Goal: Transaction & Acquisition: Download file/media

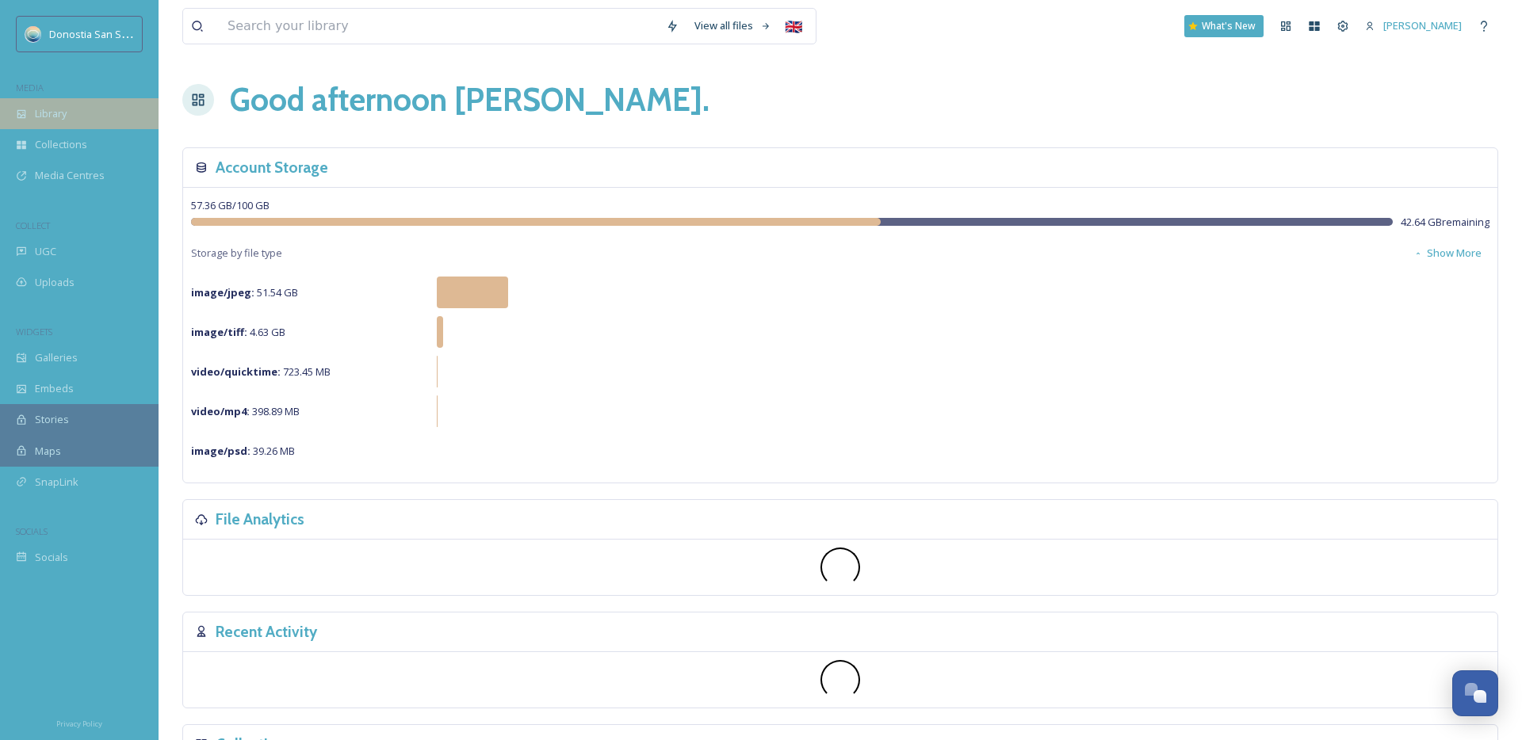
click at [78, 113] on div "Library" at bounding box center [79, 113] width 159 height 31
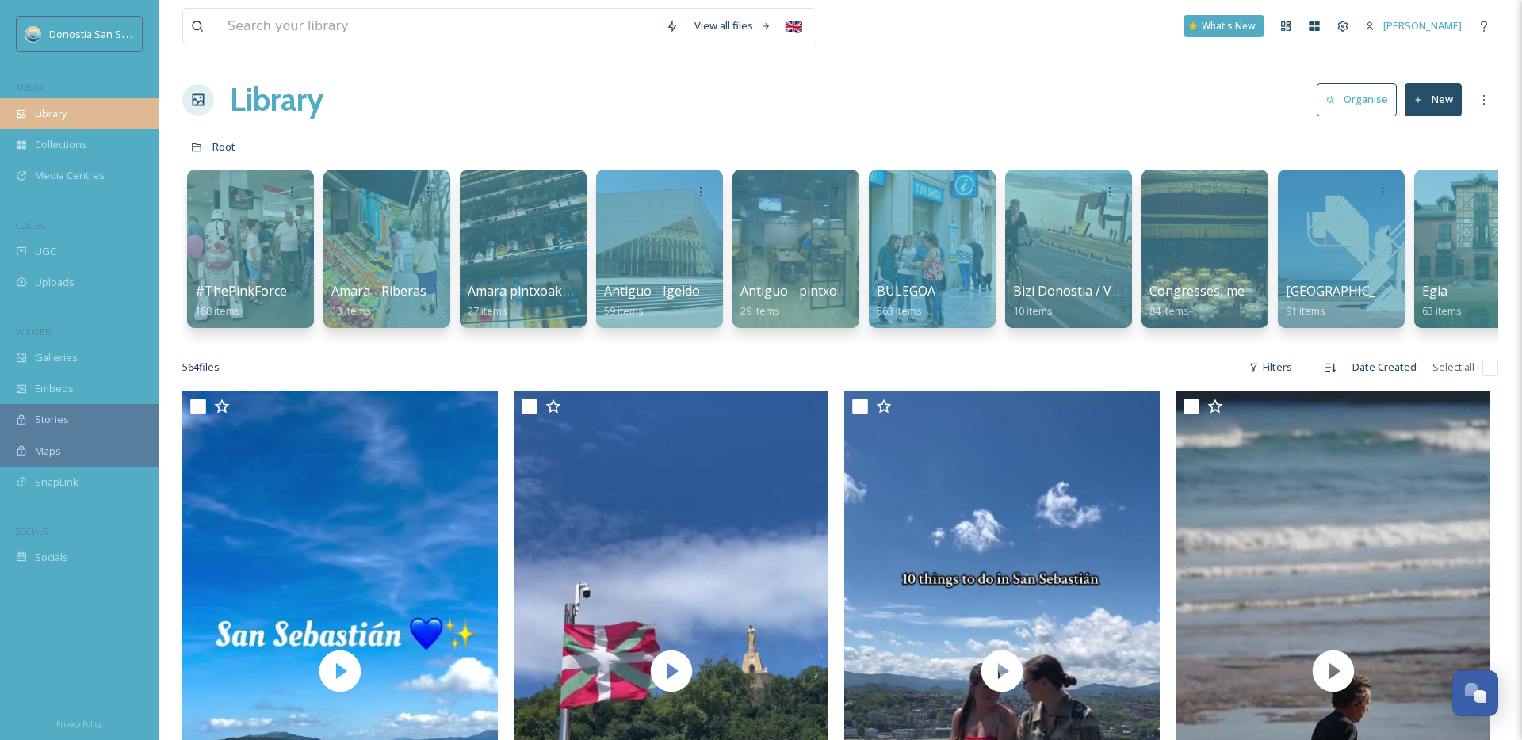
click at [81, 119] on div "Library" at bounding box center [79, 113] width 159 height 31
click at [337, 40] on input at bounding box center [439, 26] width 438 height 35
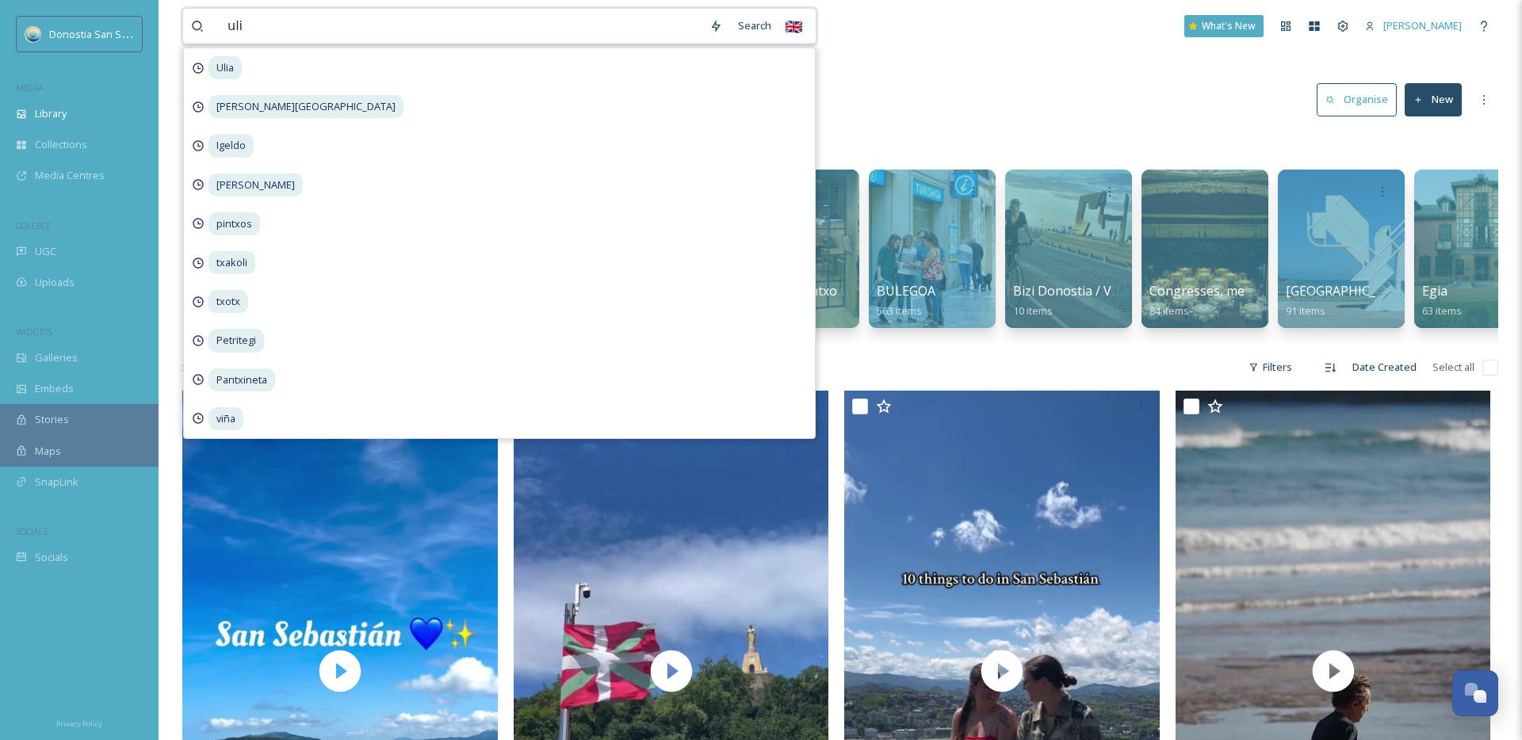
type input "ulia"
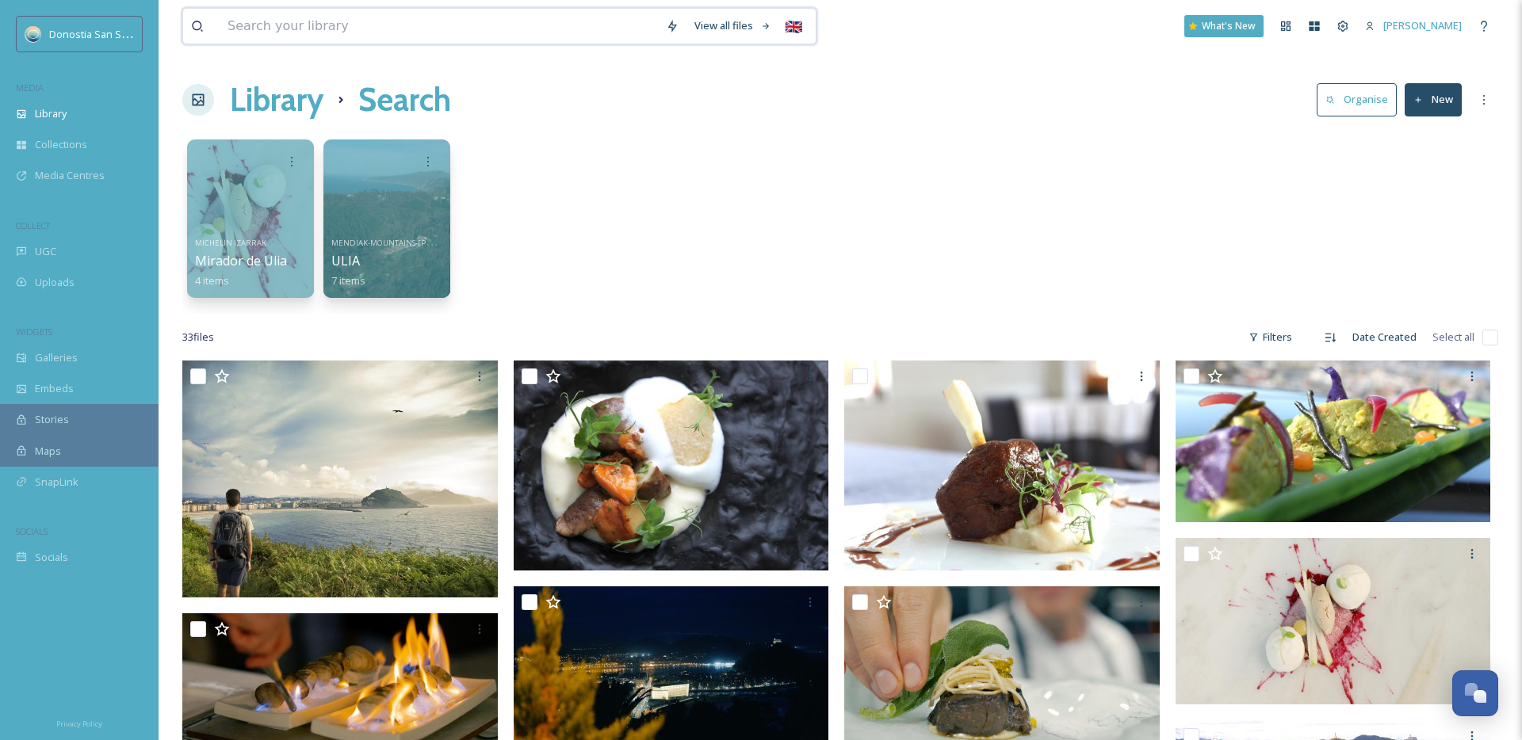
click at [275, 14] on input at bounding box center [439, 26] width 438 height 35
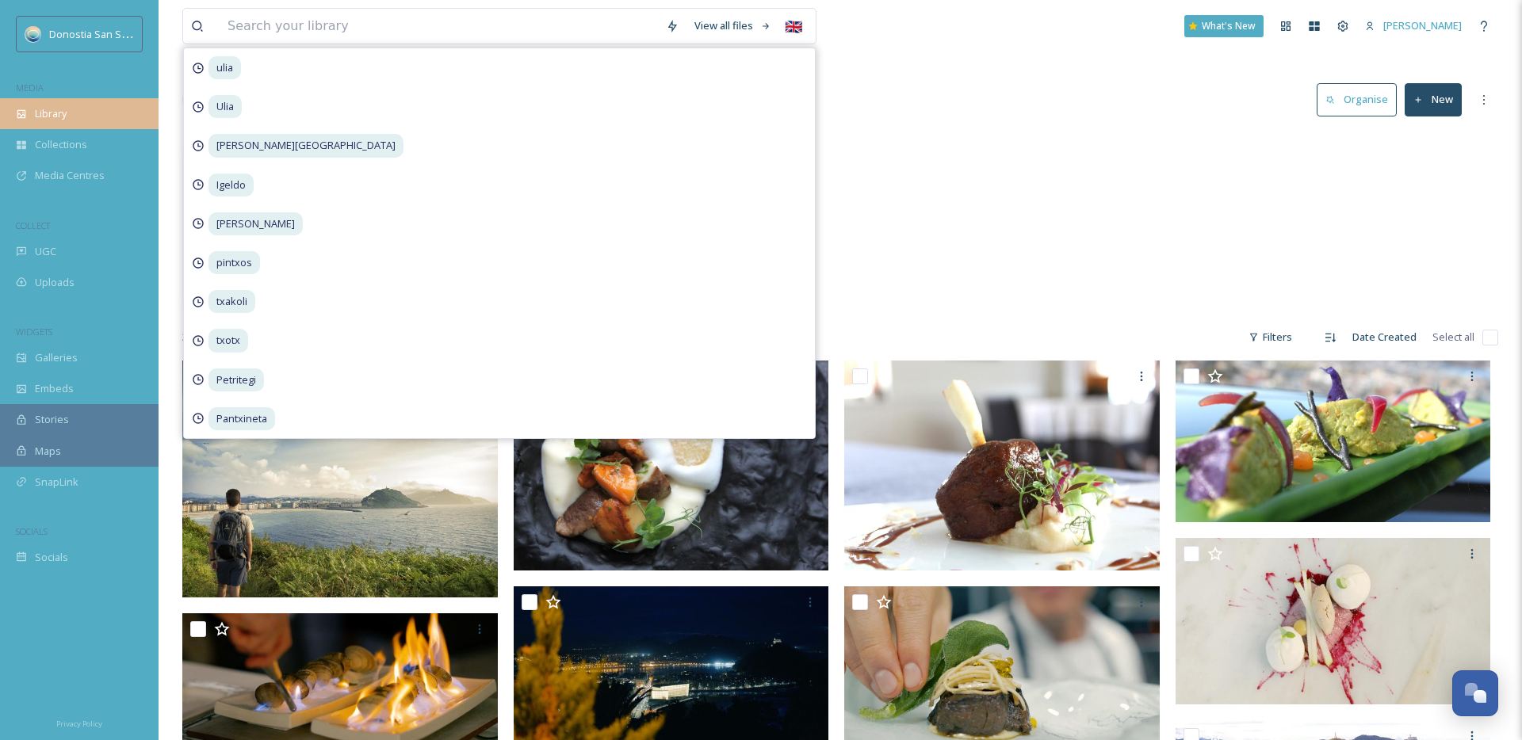
click at [75, 124] on div "Library" at bounding box center [79, 113] width 159 height 31
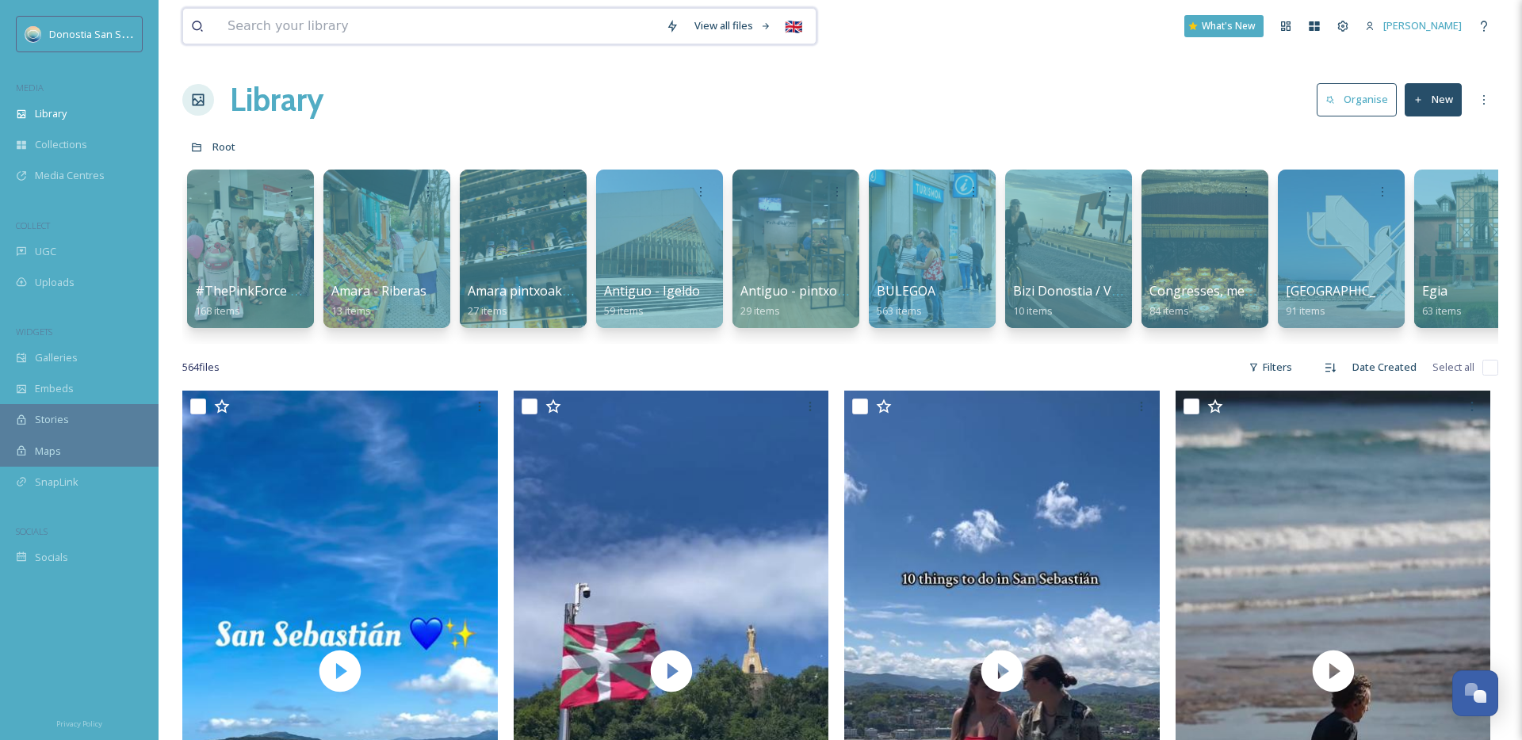
click at [259, 29] on input at bounding box center [439, 26] width 438 height 35
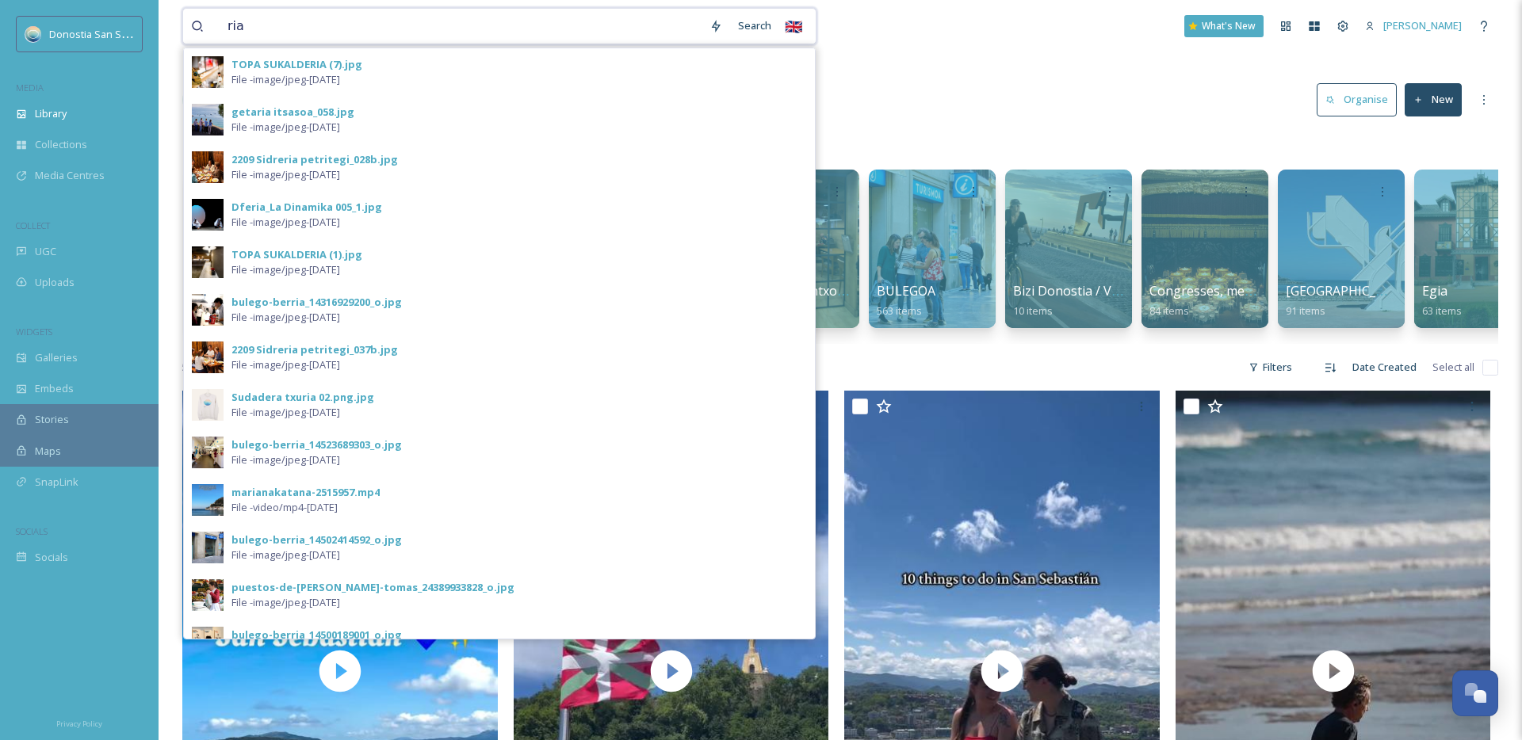
drag, startPoint x: 242, startPoint y: 29, endPoint x: 214, endPoint y: 29, distance: 27.7
click at [214, 29] on div "ria" at bounding box center [446, 26] width 511 height 35
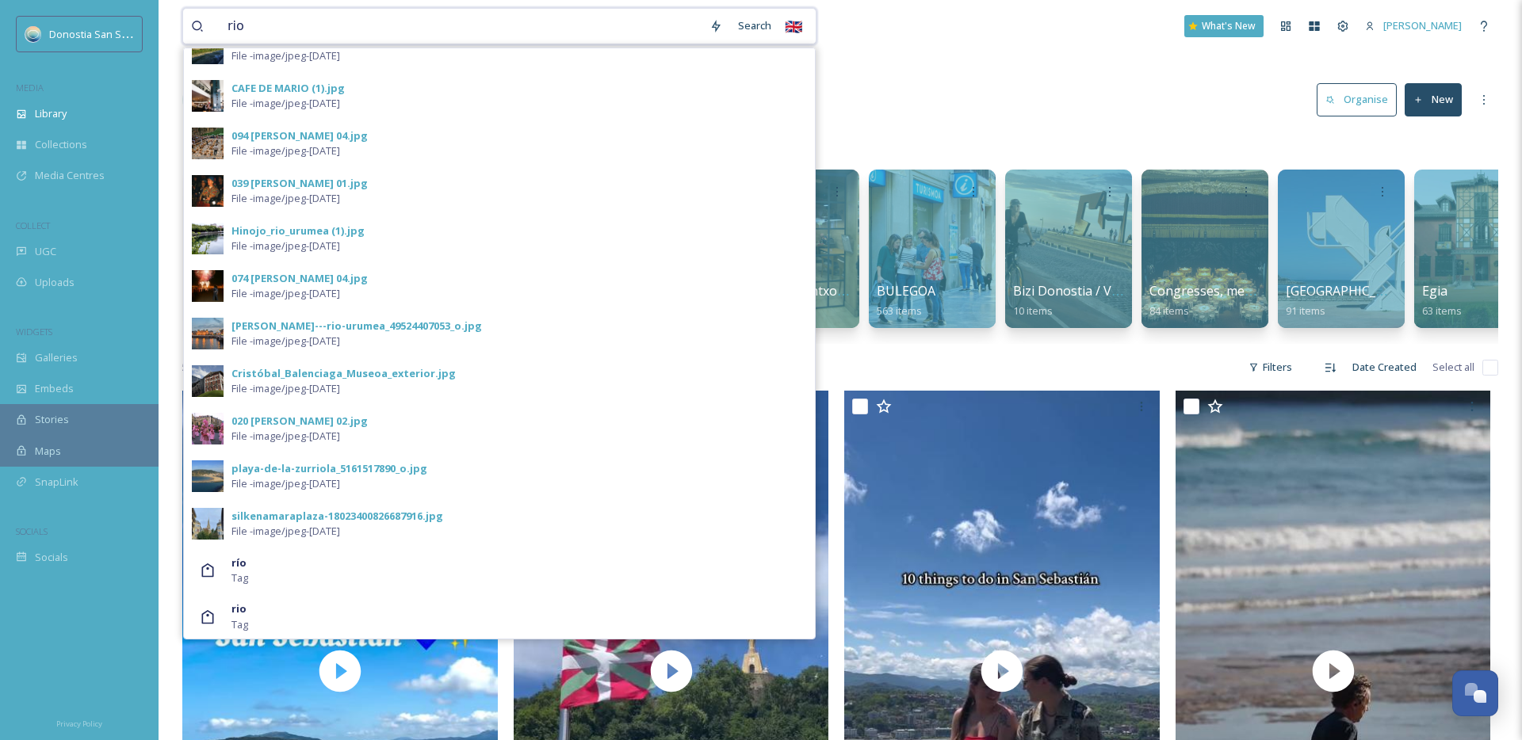
scroll to position [453, 0]
drag, startPoint x: 244, startPoint y: 21, endPoint x: 200, endPoint y: 23, distance: 44.4
click at [200, 23] on div "rio" at bounding box center [446, 26] width 511 height 35
type input "urumea"
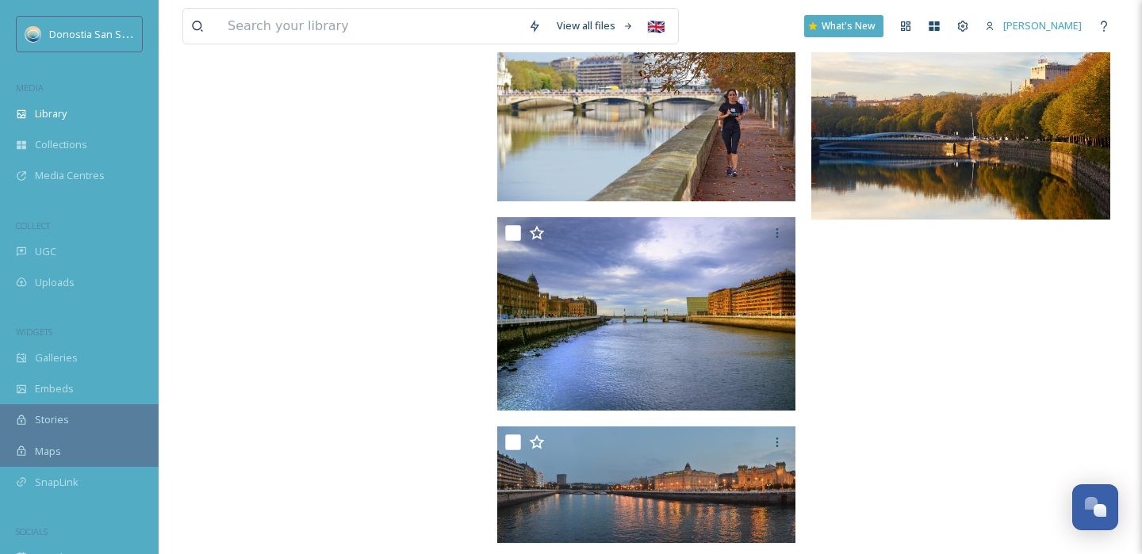
scroll to position [7902, 0]
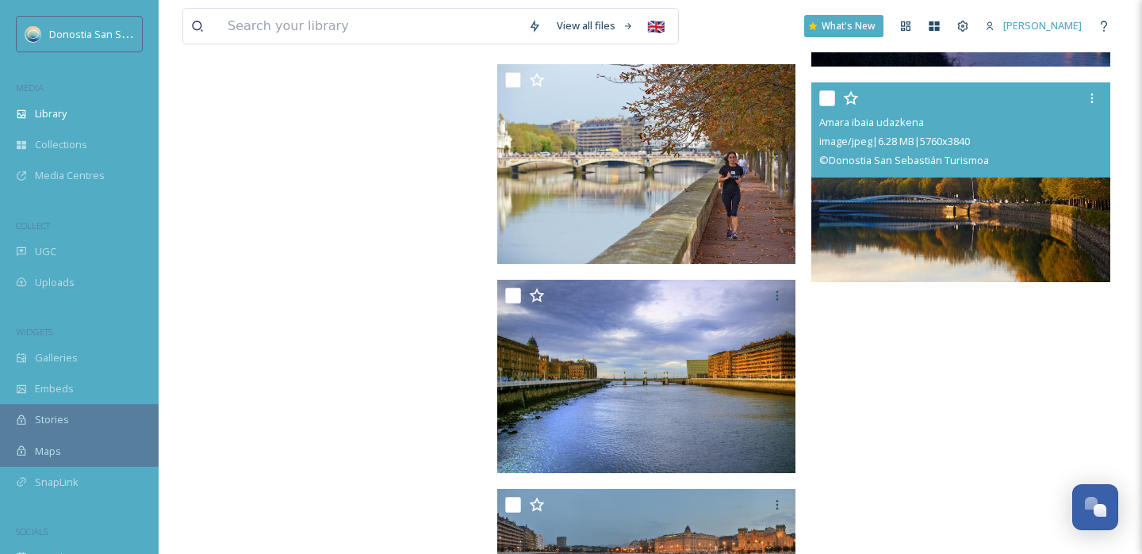
click at [871, 252] on img at bounding box center [960, 182] width 299 height 200
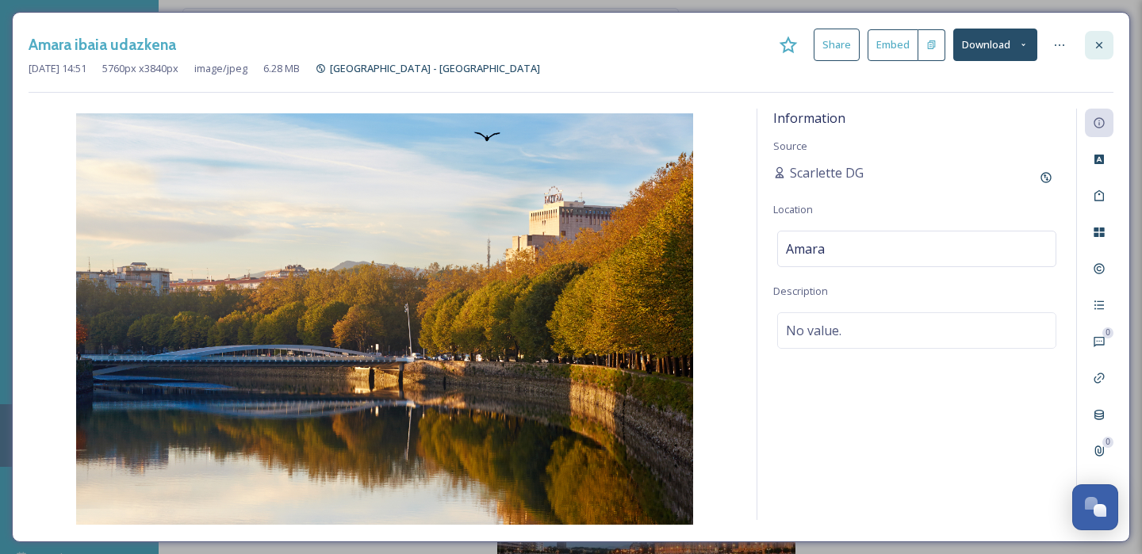
click at [1092, 40] on icon at bounding box center [1098, 45] width 13 height 13
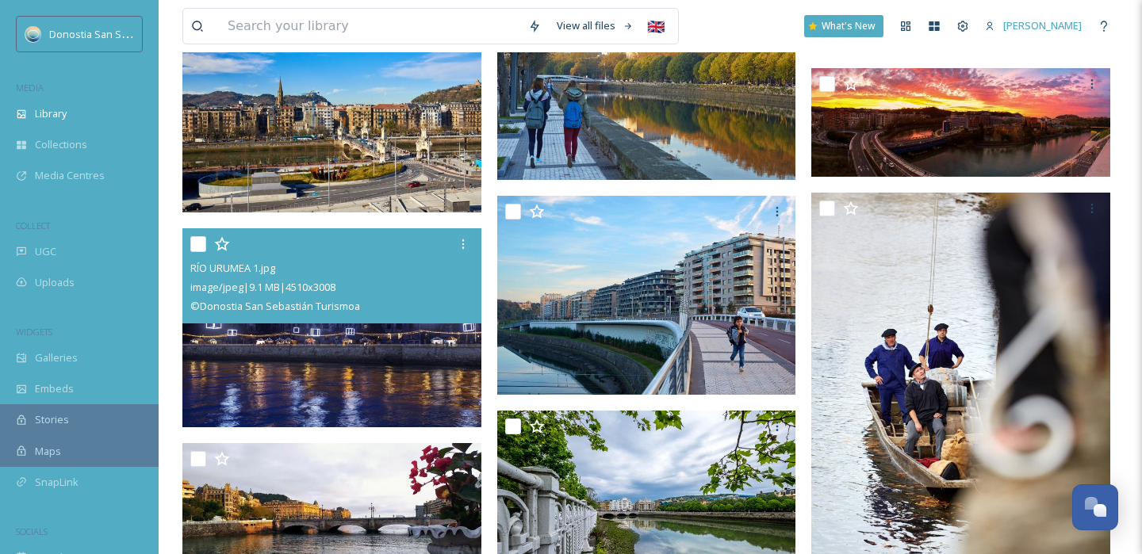
scroll to position [4968, 0]
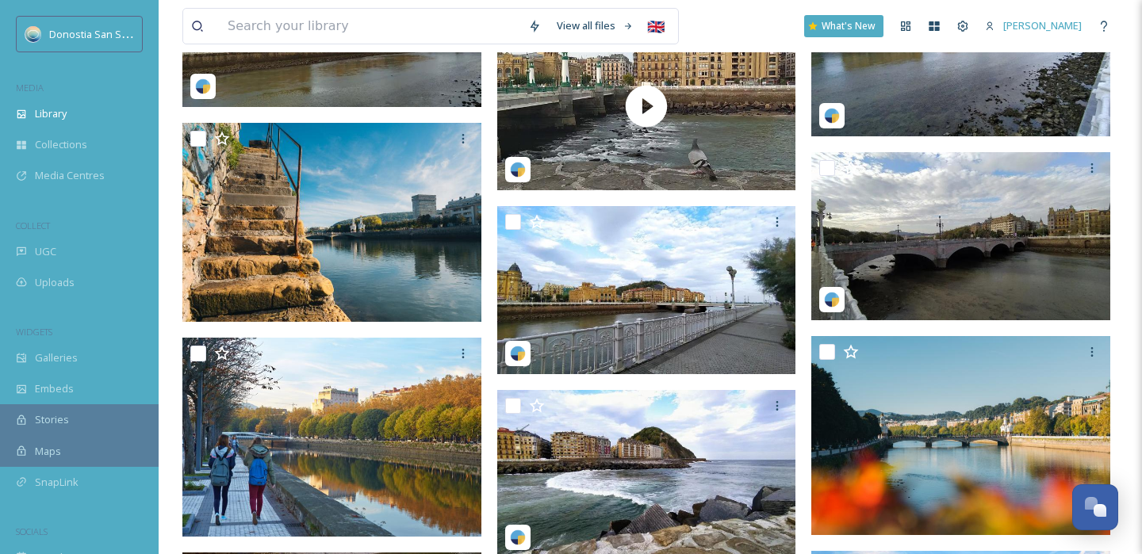
scroll to position [6823, 0]
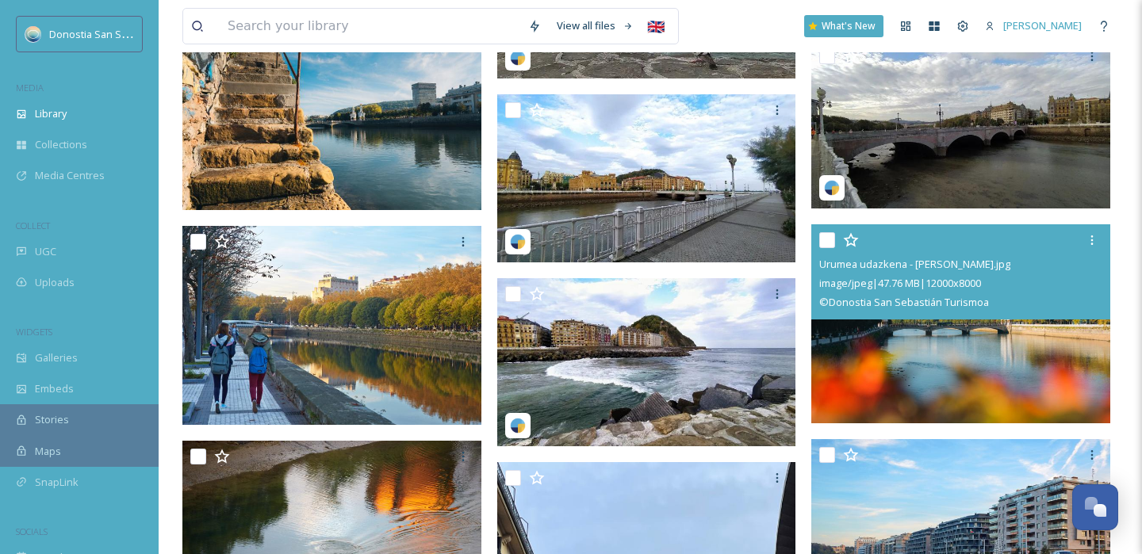
click at [906, 354] on img at bounding box center [960, 324] width 299 height 200
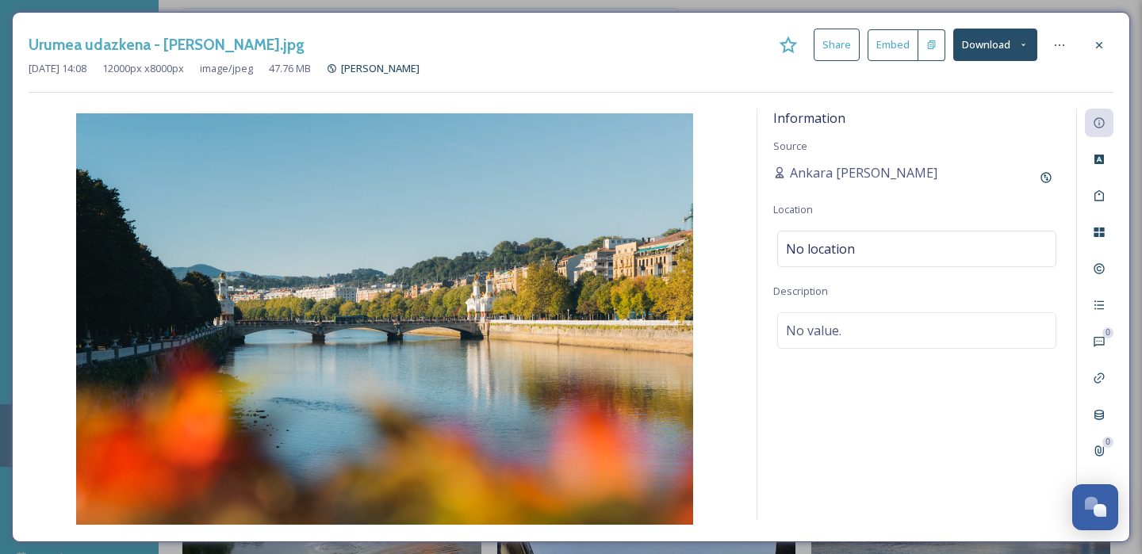
click at [1022, 50] on button "Download" at bounding box center [995, 45] width 84 height 33
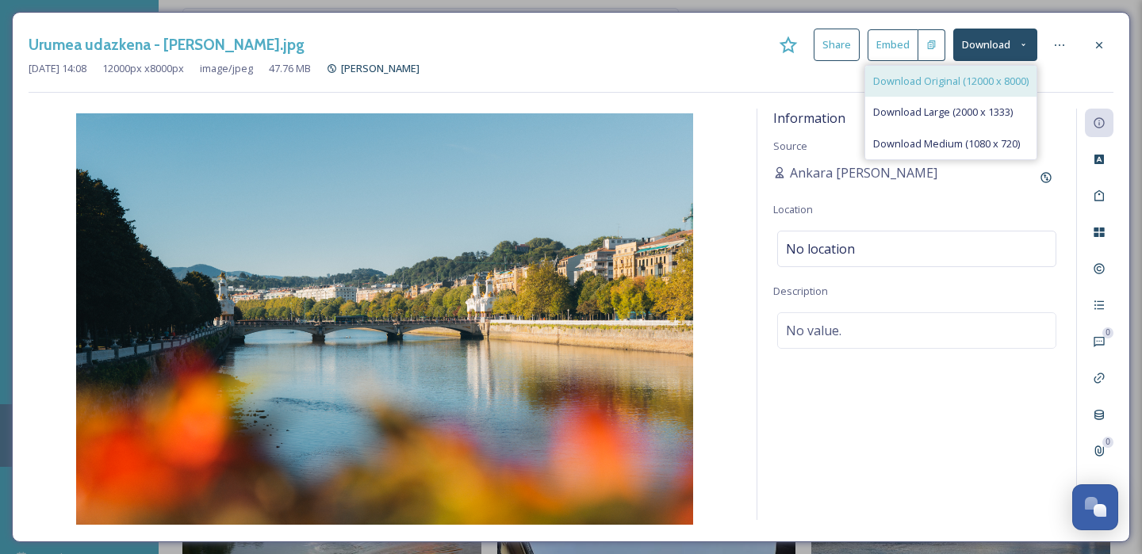
click at [989, 87] on span "Download Original (12000 x 8000)" at bounding box center [950, 81] width 155 height 15
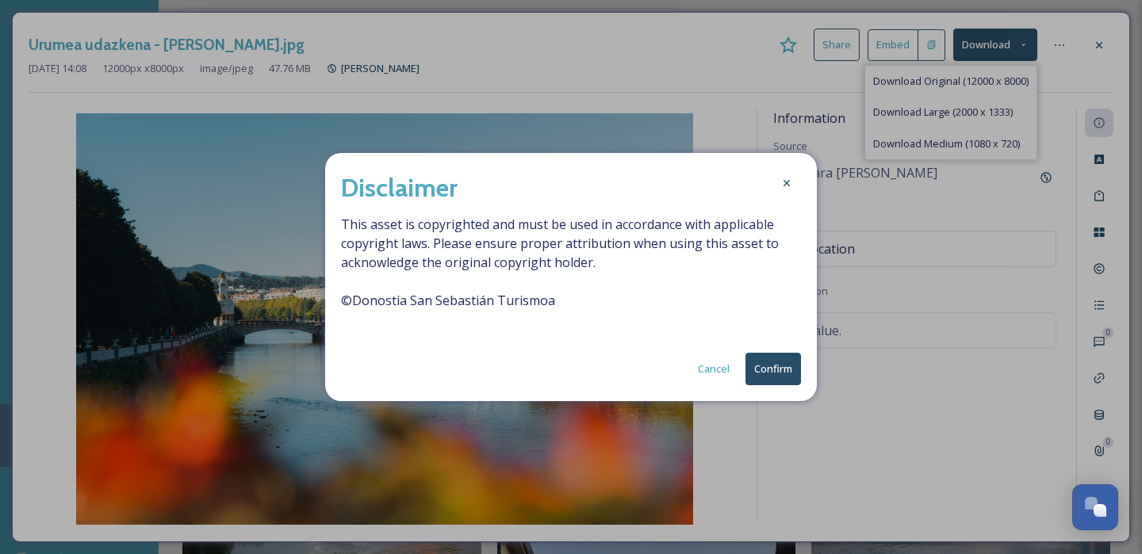
click at [757, 368] on button "Confirm" at bounding box center [772, 369] width 55 height 33
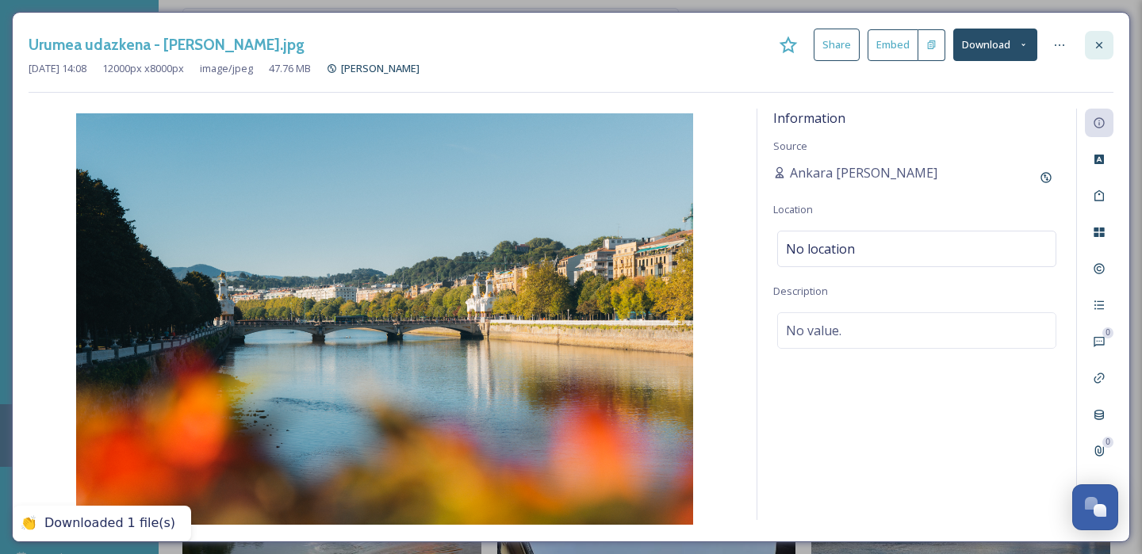
click at [1100, 44] on icon at bounding box center [1098, 45] width 13 height 13
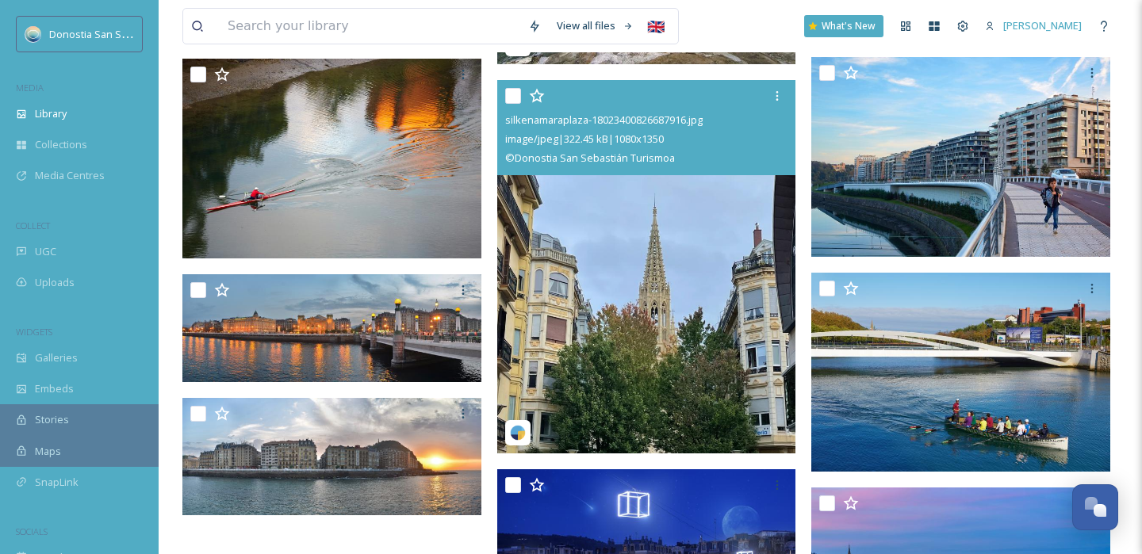
scroll to position [7238, 0]
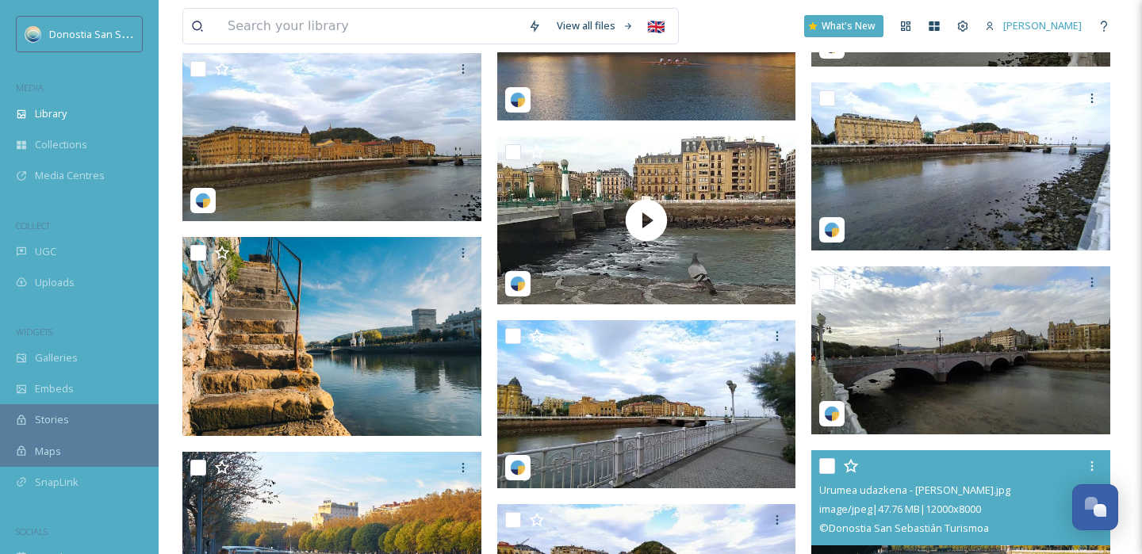
scroll to position [6447, 0]
